Goal: Find specific page/section: Find specific page/section

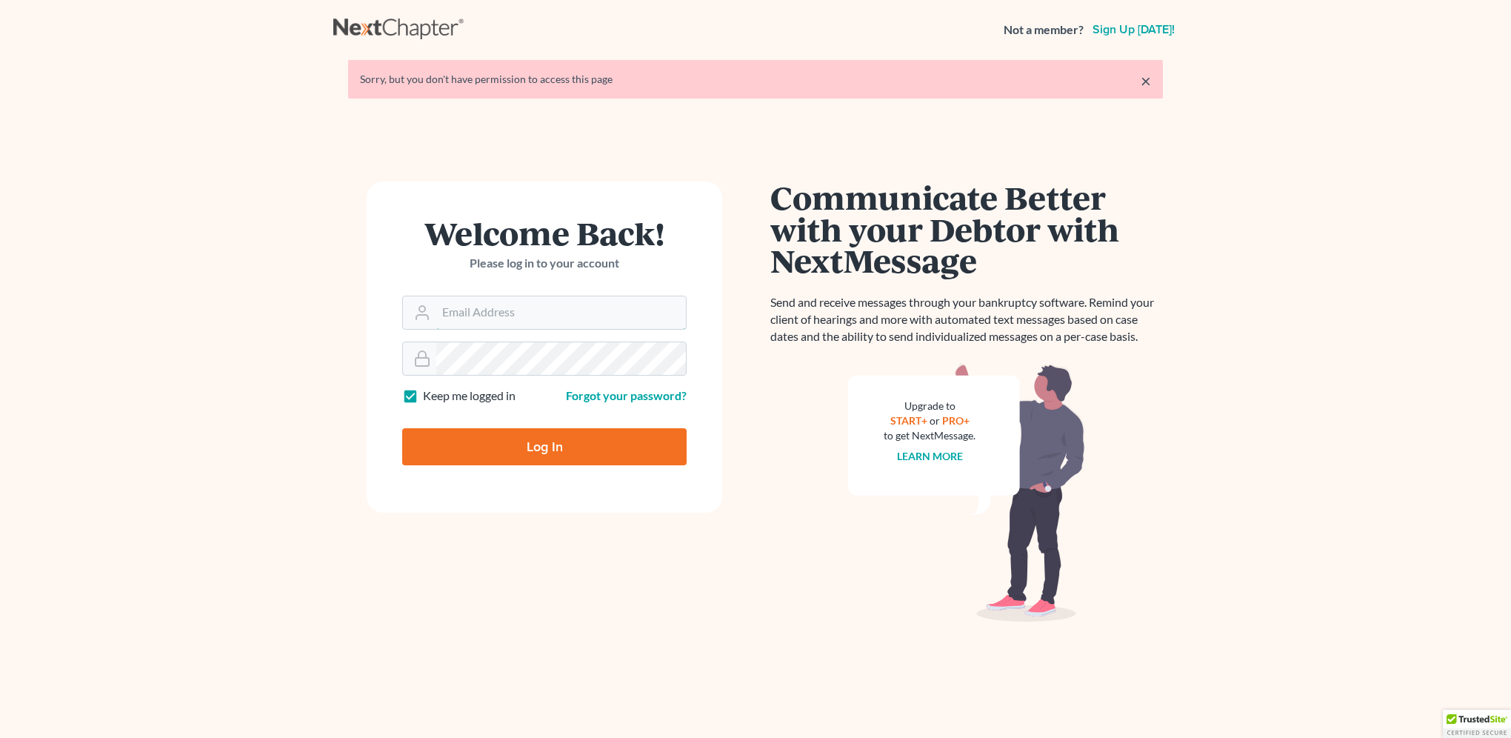
type input "lmoberg@saderlawfirm.com"
click at [532, 444] on input "Log In" at bounding box center [544, 446] width 284 height 37
type input "Thinking..."
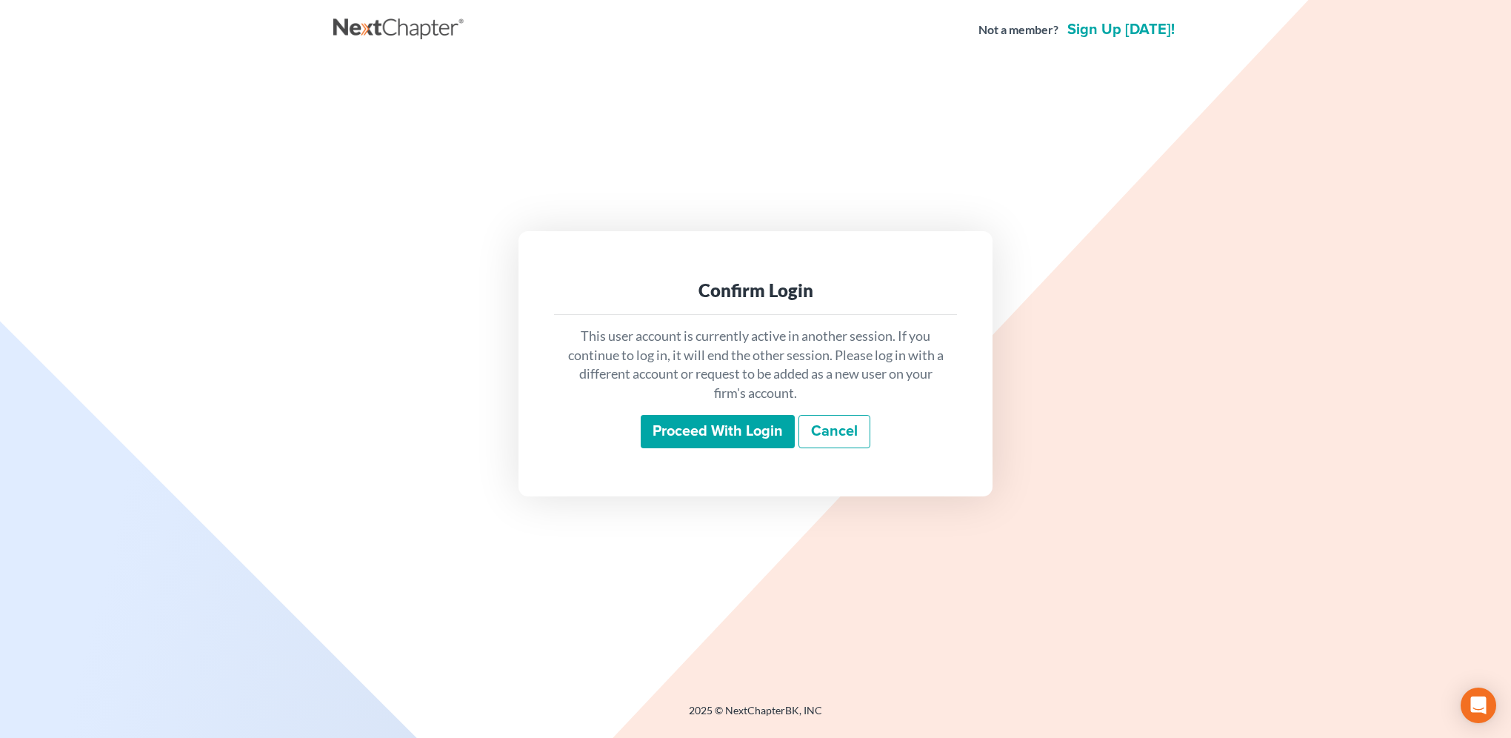
click at [708, 440] on input "Proceed with login" at bounding box center [718, 432] width 154 height 34
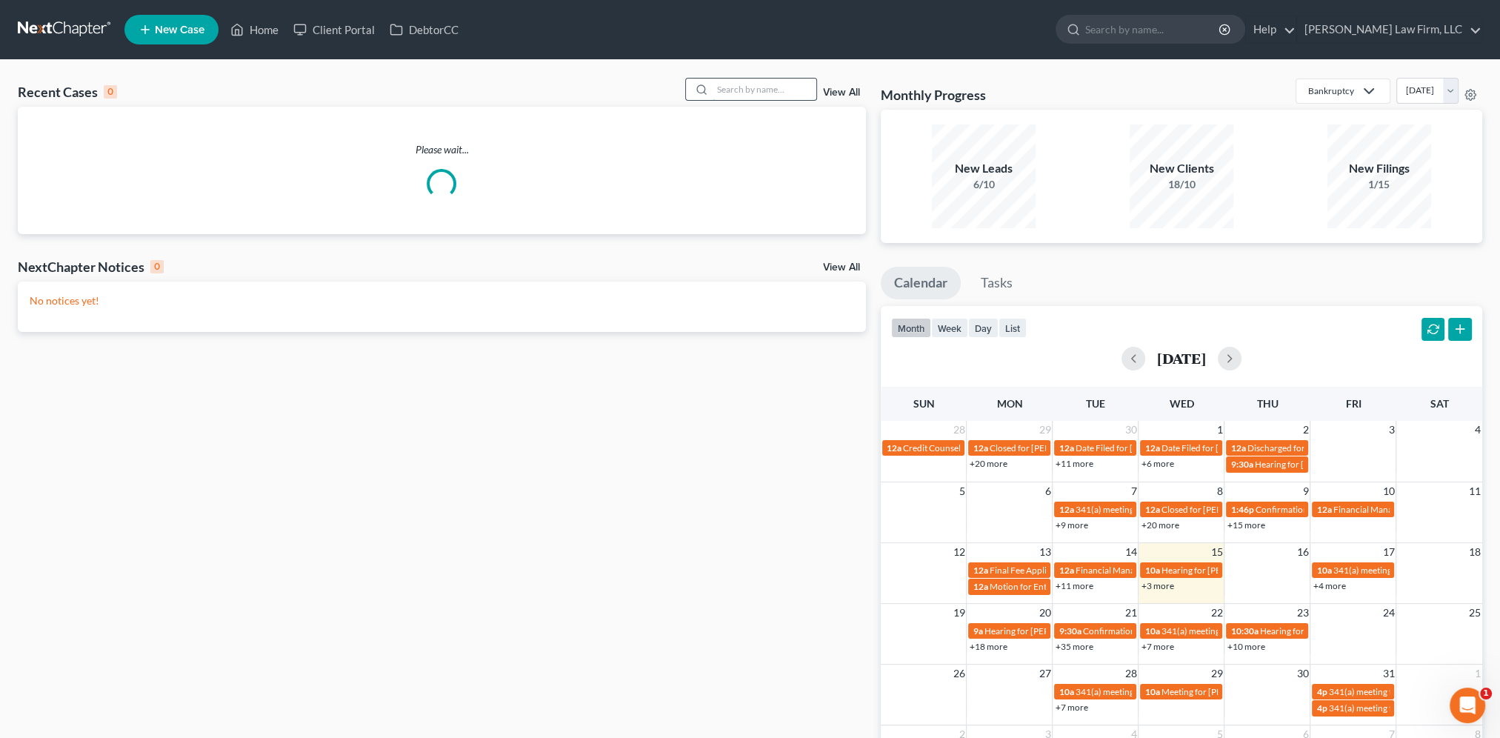
click at [744, 85] on input "search" at bounding box center [764, 89] width 104 height 21
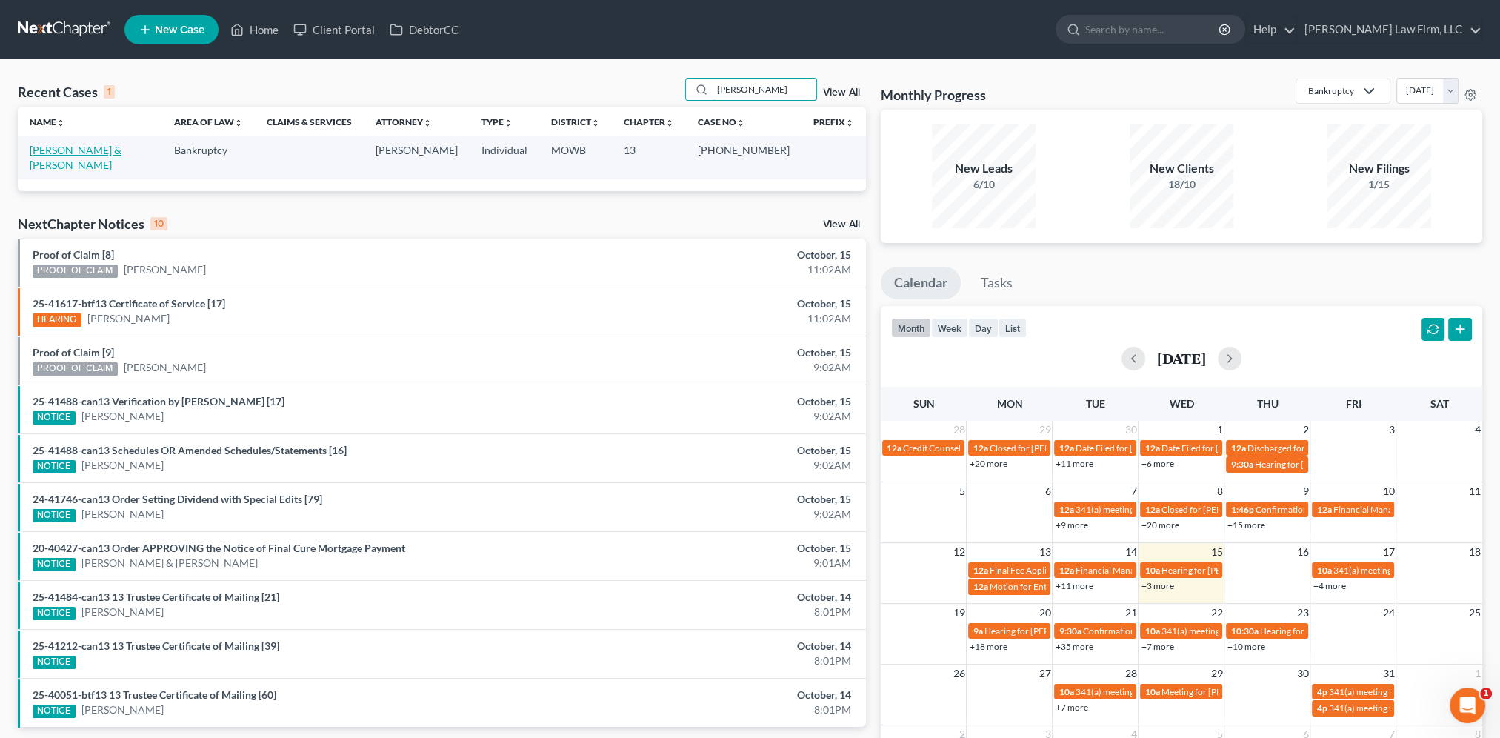
type input "Butler"
click at [92, 151] on link "Butler, Frederick & Dauphin" at bounding box center [76, 157] width 92 height 27
select select "6"
